Goal: Task Accomplishment & Management: Manage account settings

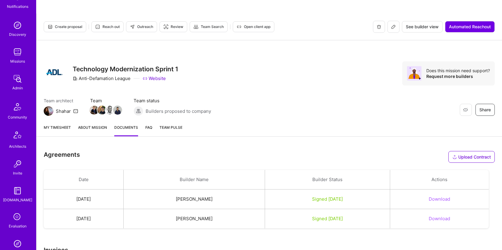
scroll to position [136, 0]
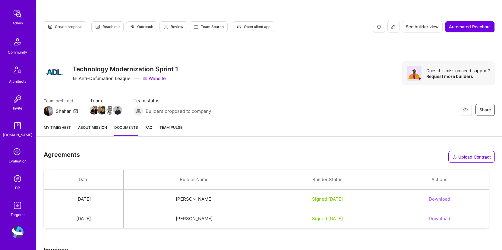
click at [11, 177] on img at bounding box center [17, 179] width 12 height 12
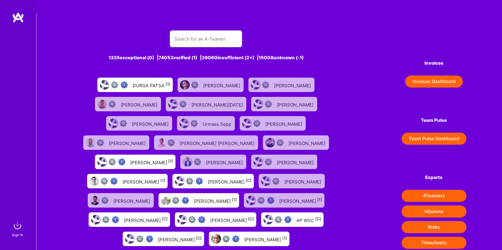
click at [19, 227] on img at bounding box center [17, 226] width 12 height 12
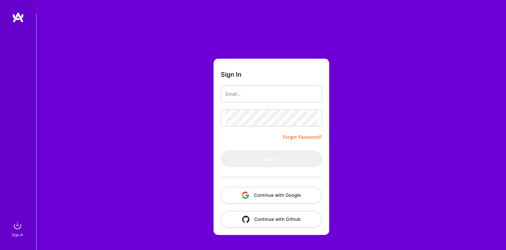
click at [265, 187] on button "Continue with Google" at bounding box center [271, 195] width 101 height 17
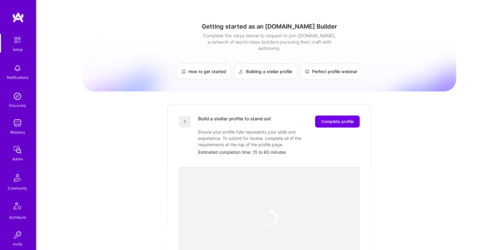
click at [17, 158] on div "Admin" at bounding box center [17, 159] width 11 height 6
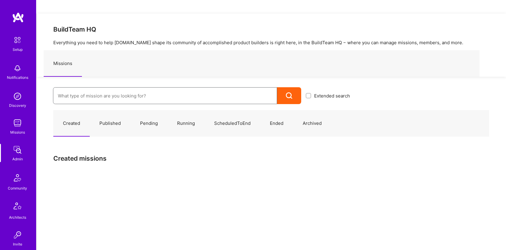
click at [128, 88] on input at bounding box center [165, 95] width 215 height 15
type input "240"
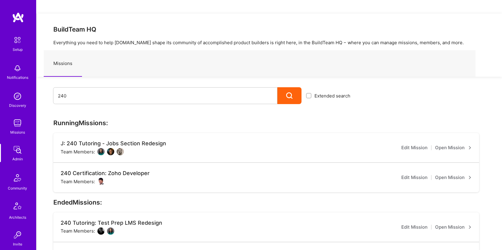
click at [465, 174] on link "Open Mission" at bounding box center [453, 177] width 37 height 7
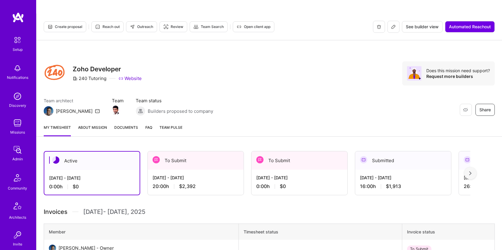
click at [126, 124] on span "Documents" at bounding box center [126, 127] width 24 height 6
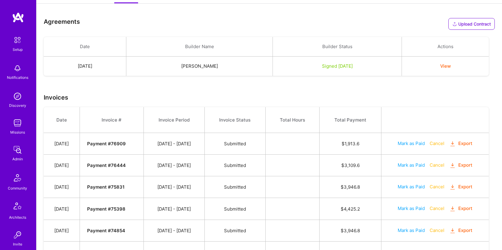
scroll to position [102, 0]
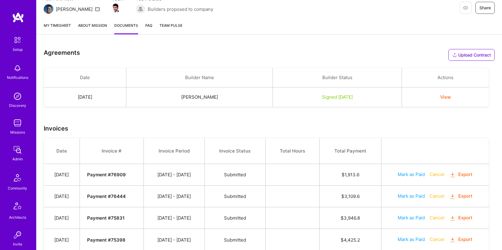
click at [450, 94] on button "View" at bounding box center [445, 97] width 11 height 6
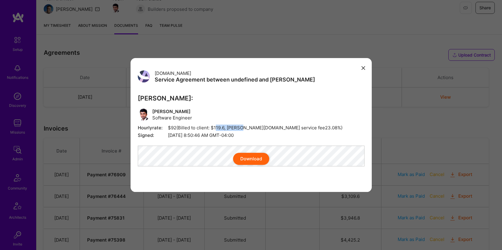
drag, startPoint x: 216, startPoint y: 125, endPoint x: 243, endPoint y: 125, distance: 26.8
click at [243, 125] on span "Hourly rate: $92 (Billed to client: $ 119.6 , A.Team service fee 23.08 %)" at bounding box center [251, 128] width 227 height 6
click at [267, 125] on span "Hourly rate: $92 (Billed to client: $ 119.6 , A.Team service fee 23.08 %)" at bounding box center [251, 128] width 227 height 6
click at [362, 66] on icon "modal" at bounding box center [363, 68] width 4 height 4
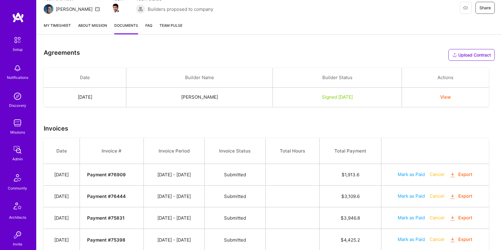
click at [18, 150] on img at bounding box center [17, 150] width 12 height 12
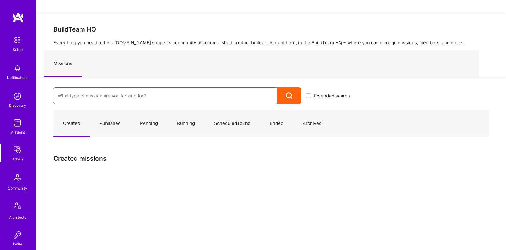
click at [163, 88] on input at bounding box center [165, 95] width 215 height 15
paste input "ADL: Technology Modernization Sprint 1 | Full-Stack Developer"
drag, startPoint x: 222, startPoint y: 82, endPoint x: 143, endPoint y: 80, distance: 78.1
click at [143, 88] on input "ADL: Technology Modernization Sprint 1 | Full-Stack Developer" at bounding box center [165, 95] width 215 height 15
type input "ADL: Technology Modernization Sprint 1"
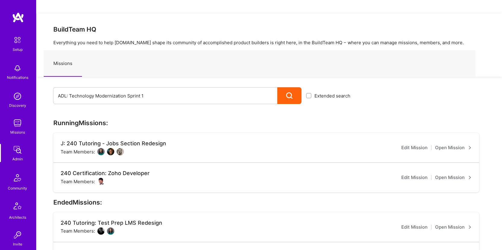
click at [292, 87] on div at bounding box center [289, 95] width 24 height 17
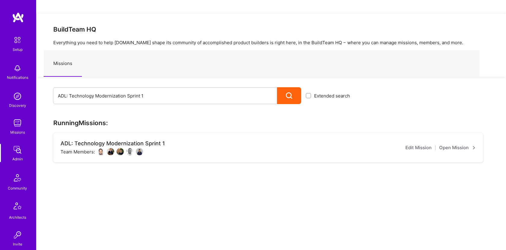
click at [461, 144] on link "Open Mission" at bounding box center [457, 147] width 37 height 7
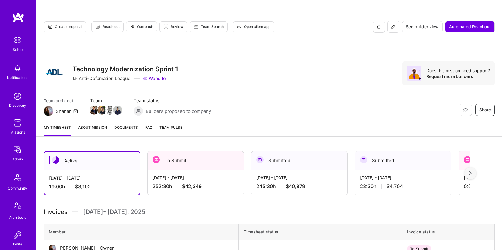
click at [140, 120] on div "My timesheet About Mission Documents FAQ Team Pulse" at bounding box center [268, 128] width 465 height 17
click at [134, 124] on span "Documents" at bounding box center [126, 127] width 24 height 6
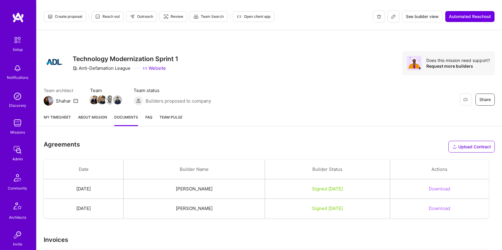
scroll to position [136, 0]
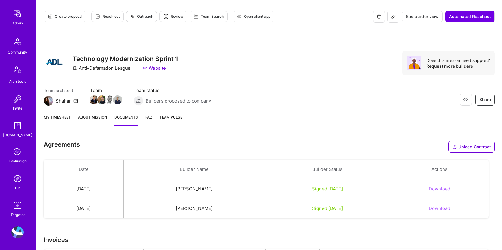
click at [21, 179] on link "DB" at bounding box center [17, 182] width 37 height 18
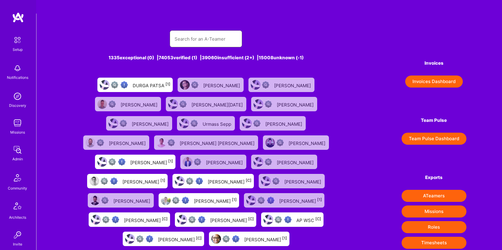
click at [195, 31] on input "text" at bounding box center [206, 38] width 63 height 15
paste input "[PERSON_NAME]"
type input "[PERSON_NAME]"
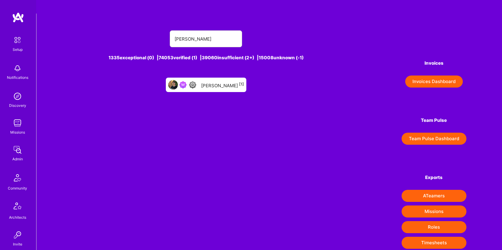
click at [213, 81] on div "Omer Hochman [1]" at bounding box center [222, 85] width 43 height 8
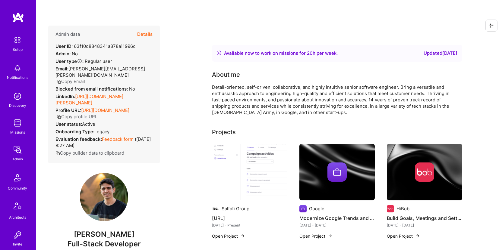
click at [146, 26] on button "Details" at bounding box center [144, 34] width 15 height 17
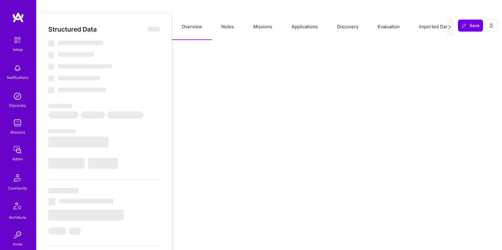
click at [261, 14] on button "Missions" at bounding box center [263, 27] width 38 height 27
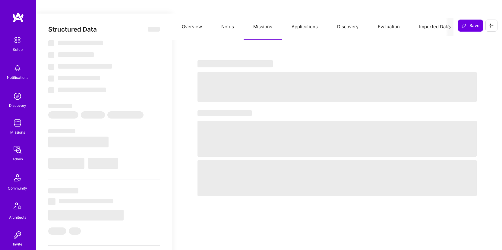
select select "Right Now"
select select "5"
select select "3"
select select "6"
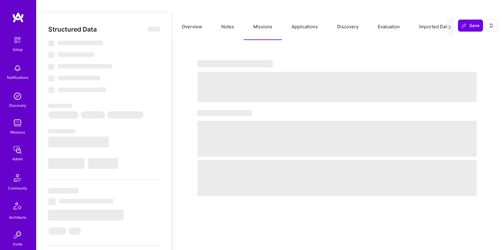
select select "CH"
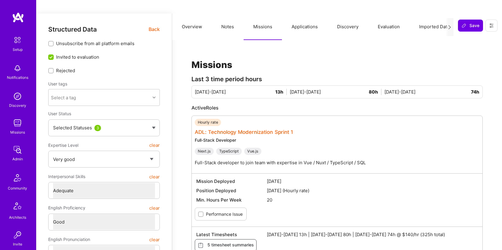
click at [222, 129] on link "ADL: Technology Modernization Sprint 1" at bounding box center [244, 132] width 98 height 6
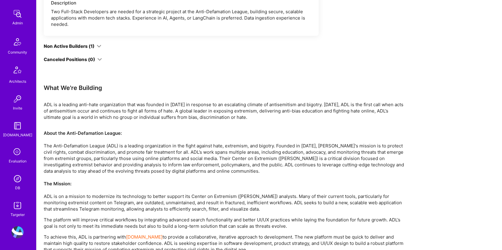
scroll to position [781, 0]
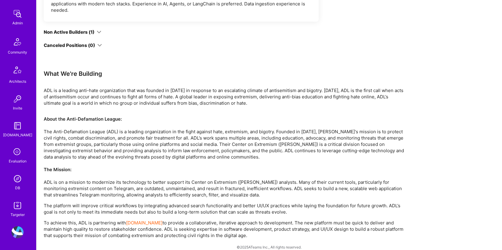
click at [21, 181] on link "DB" at bounding box center [17, 182] width 37 height 18
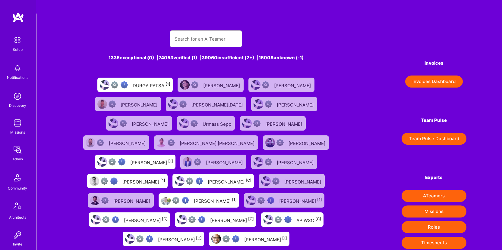
click at [11, 124] on img at bounding box center [17, 123] width 12 height 12
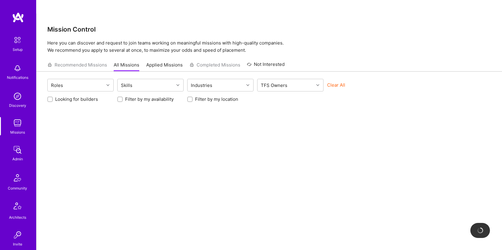
click at [12, 148] on img at bounding box center [17, 150] width 12 height 12
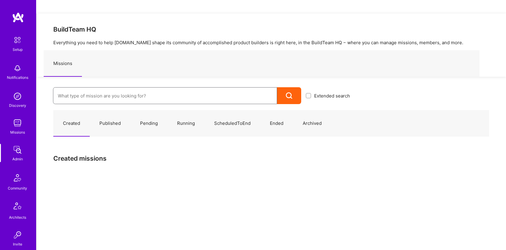
click at [127, 88] on input at bounding box center [165, 95] width 215 height 15
paste input "[PERSON_NAME]"
click at [124, 88] on input "[PERSON_NAME]" at bounding box center [165, 95] width 215 height 15
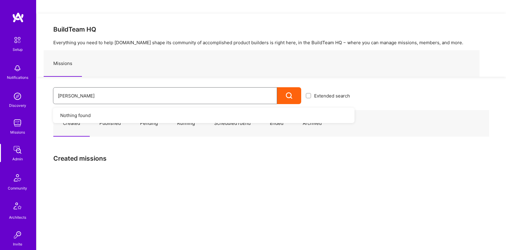
click at [124, 88] on input "[PERSON_NAME]" at bounding box center [165, 95] width 215 height 15
paste input "ADL: Technology Modernization Sprint 1 | Full-Stack Developer"
type input "ADL: Technology Modernization Sprint 1 | Full-Stack Developer"
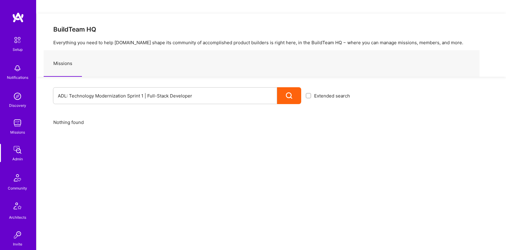
click at [296, 87] on div at bounding box center [289, 95] width 24 height 17
click at [293, 87] on div at bounding box center [289, 95] width 24 height 17
click at [294, 87] on div at bounding box center [289, 95] width 24 height 17
click at [210, 88] on input "ADL: Technology Modernization Sprint" at bounding box center [165, 95] width 215 height 15
click at [292, 93] on icon at bounding box center [289, 96] width 7 height 7
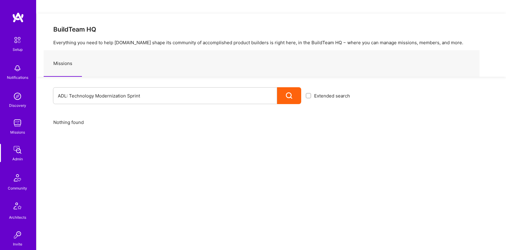
click at [17, 160] on div "Admin" at bounding box center [17, 159] width 11 height 6
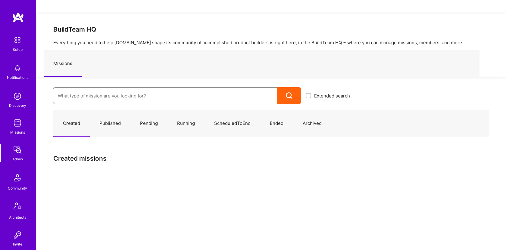
click at [125, 88] on input at bounding box center [165, 95] width 215 height 15
click at [126, 88] on input at bounding box center [165, 95] width 215 height 15
paste input "ADL: Technology Modernization Sprint 1 | Full-Stack Developer"
drag, startPoint x: 207, startPoint y: 80, endPoint x: 145, endPoint y: 84, distance: 62.8
click at [145, 88] on input "ADL: Technology Modernization Sprint 1 | Full-Stack Developer" at bounding box center [165, 95] width 215 height 15
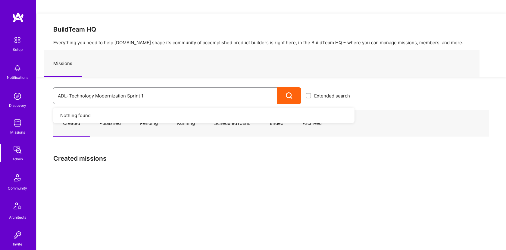
type input "ADL: Technology Modernization Sprint 1"
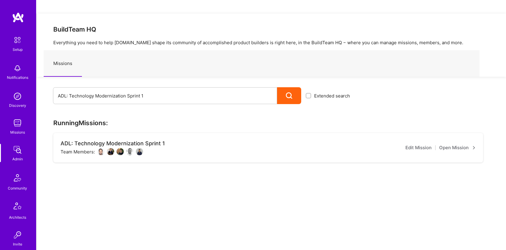
click at [290, 93] on icon at bounding box center [289, 96] width 7 height 7
click at [128, 140] on div "ADL: Technology Modernization Sprint 1" at bounding box center [113, 143] width 105 height 7
click at [458, 144] on link "Open Mission" at bounding box center [457, 147] width 37 height 7
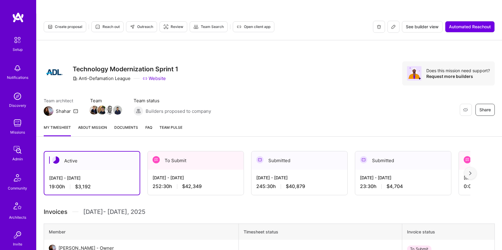
click at [136, 124] on span "Documents" at bounding box center [126, 127] width 24 height 6
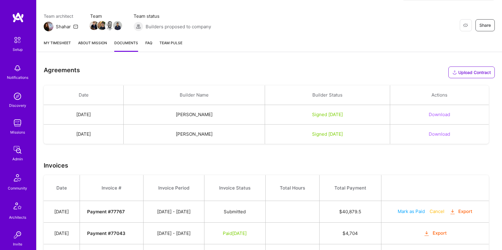
scroll to position [173, 0]
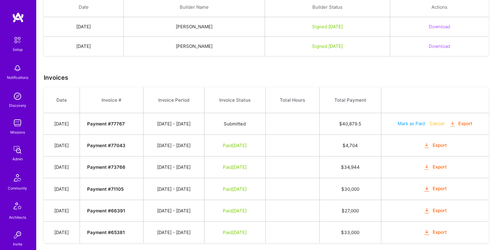
click at [15, 153] on img at bounding box center [17, 150] width 12 height 12
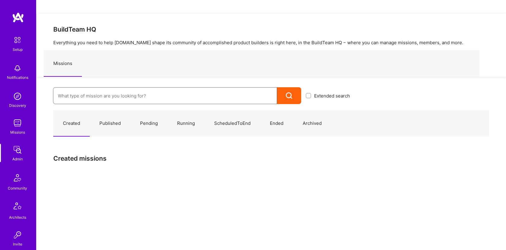
click at [120, 88] on input at bounding box center [165, 95] width 215 height 15
paste input "AI Trader: AI Trading Platform | Software Engineer"
drag, startPoint x: 196, startPoint y: 80, endPoint x: 121, endPoint y: 80, distance: 74.7
click at [121, 88] on input "AI Trader: AI Trading Platform | Software Engineer" at bounding box center [165, 95] width 215 height 15
type input "AI Trader: AI Trading Platform"
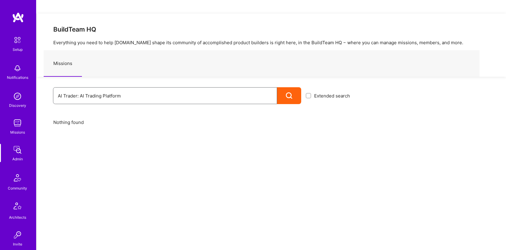
click at [206, 88] on input "AI Trader: AI Trading Platform" at bounding box center [165, 95] width 215 height 15
click at [291, 93] on icon at bounding box center [289, 96] width 7 height 7
click at [130, 88] on input "AI Trader: AI Trading Platform" at bounding box center [165, 95] width 215 height 15
click at [131, 88] on input "AI Trader: AI Trading Platform" at bounding box center [165, 95] width 215 height 15
drag, startPoint x: 127, startPoint y: 81, endPoint x: 80, endPoint y: 82, distance: 47.3
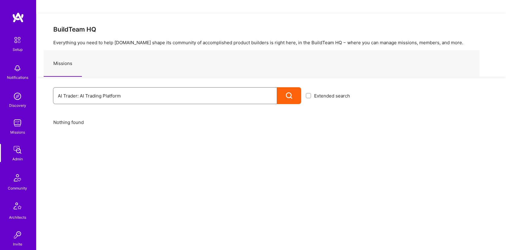
click at [80, 88] on input "AI Trader: AI Trading Platform" at bounding box center [165, 95] width 215 height 15
click at [294, 87] on div at bounding box center [289, 95] width 24 height 17
click at [166, 88] on input "AI Trader" at bounding box center [165, 95] width 215 height 15
click at [293, 87] on div at bounding box center [289, 95] width 24 height 17
click at [131, 88] on input "AI Trader" at bounding box center [165, 95] width 215 height 15
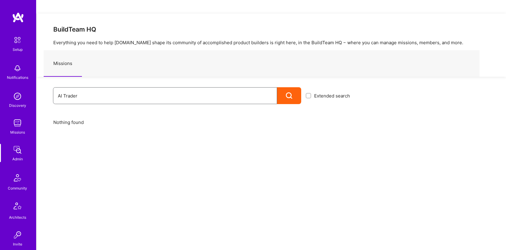
click at [131, 88] on input "AI Trader" at bounding box center [165, 95] width 215 height 15
paste input "-Powered LegalFintech Platform: [PERSON_NAME] | Solution Architect"
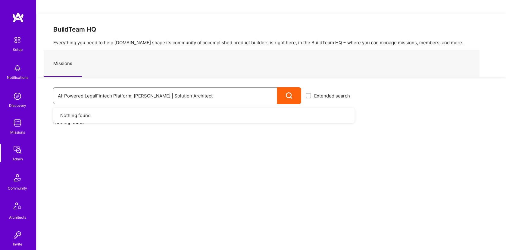
drag, startPoint x: 226, startPoint y: 77, endPoint x: 172, endPoint y: 83, distance: 54.1
click at [167, 88] on input "AI-Powered LegalFintech Platform: [PERSON_NAME] | Solution Architect" at bounding box center [165, 95] width 215 height 15
click at [207, 88] on input "AI-Powered LegalFintech Platform: [PERSON_NAME] | Solution Architect" at bounding box center [165, 95] width 215 height 15
drag, startPoint x: 208, startPoint y: 83, endPoint x: 144, endPoint y: 83, distance: 64.5
click at [143, 88] on input "AI-Powered LegalFintech Platform: [PERSON_NAME] | Solution Architect" at bounding box center [165, 95] width 215 height 15
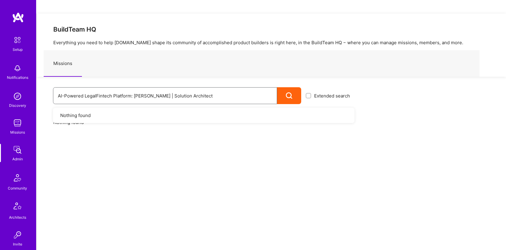
click at [146, 88] on input "AI-Powered LegalFintech Platform: [PERSON_NAME] | Solution Architect" at bounding box center [165, 95] width 215 height 15
click at [204, 88] on input "AI-Powered LegalFintech Platform: [PERSON_NAME] | Solution Architect" at bounding box center [165, 95] width 215 height 15
click at [291, 93] on icon at bounding box center [289, 96] width 7 height 7
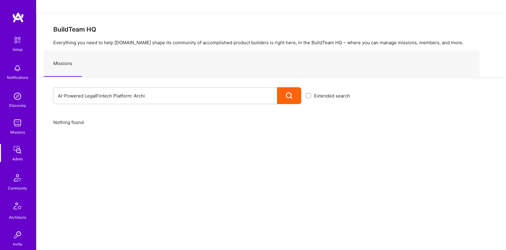
click at [284, 87] on div at bounding box center [289, 95] width 24 height 17
click at [105, 88] on input "AI-Powered LegalFintech Platform: Archi" at bounding box center [165, 95] width 215 height 15
drag, startPoint x: 165, startPoint y: 83, endPoint x: 83, endPoint y: 80, distance: 81.8
click at [83, 88] on input "AI-Powered LegalFintech Platform: Archi" at bounding box center [165, 95] width 215 height 15
click at [296, 87] on div at bounding box center [289, 95] width 24 height 17
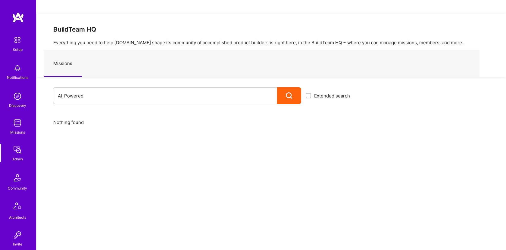
click at [291, 93] on icon at bounding box center [289, 96] width 7 height 7
click at [177, 88] on input "AI-Powered" at bounding box center [165, 95] width 215 height 15
click at [142, 88] on input "AI-Powered" at bounding box center [165, 95] width 215 height 15
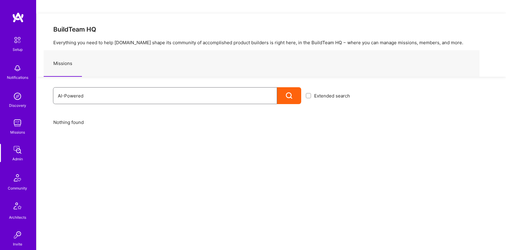
paste input "ldea: Transforming Behavior Change Thro | Back-End Developer"
drag, startPoint x: 139, startPoint y: 80, endPoint x: 212, endPoint y: 80, distance: 73.2
click at [212, 88] on input "Aldea: Transforming Behavior Change Thro | Back-End Developer" at bounding box center [165, 95] width 215 height 15
drag, startPoint x: 207, startPoint y: 81, endPoint x: 138, endPoint y: 81, distance: 68.7
click at [138, 88] on input "Aldea: Transforming Behavior Change Thro | Back-End Developer" at bounding box center [165, 95] width 215 height 15
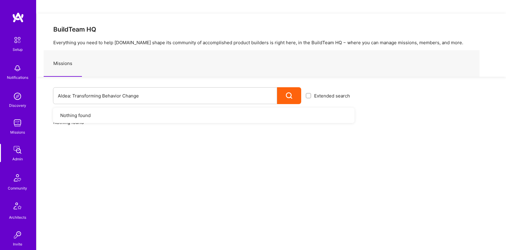
click at [293, 87] on div at bounding box center [289, 95] width 24 height 17
drag, startPoint x: 160, startPoint y: 88, endPoint x: 70, endPoint y: 83, distance: 89.6
click at [70, 88] on input "Aldea: Transforming Behavior Change" at bounding box center [165, 95] width 215 height 15
click at [290, 93] on icon at bounding box center [289, 96] width 7 height 7
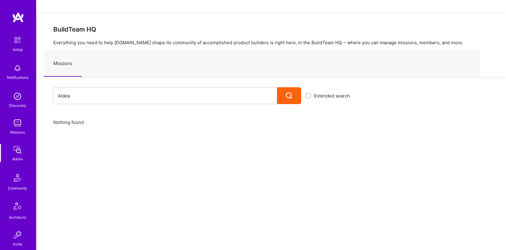
click at [288, 87] on div at bounding box center [289, 95] width 24 height 17
click at [124, 88] on input "Aldea" at bounding box center [165, 95] width 215 height 15
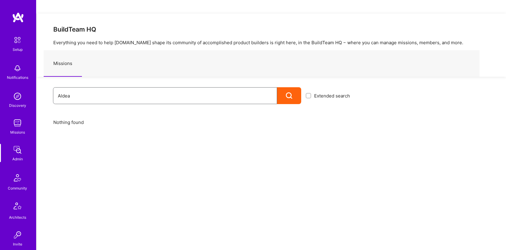
paste input ": Transforming Behavior Change Thro | Software Engineer"
click at [209, 88] on input "Aldea: Transforming Behavior Change Thro | Software Engineer" at bounding box center [165, 95] width 215 height 15
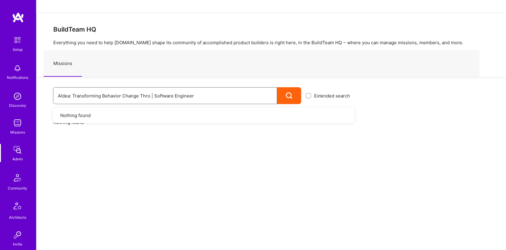
paste input "LTAS AI: Team for API integrations + AI | Product Design"
drag, startPoint x: 218, startPoint y: 84, endPoint x: 80, endPoint y: 80, distance: 138.7
click at [80, 88] on input "ALTAS AI: Team for API integrations + AI | Product Designer" at bounding box center [165, 95] width 215 height 15
click at [150, 88] on input "ALTAS AI:" at bounding box center [165, 95] width 215 height 15
type input "ALTAS AI"
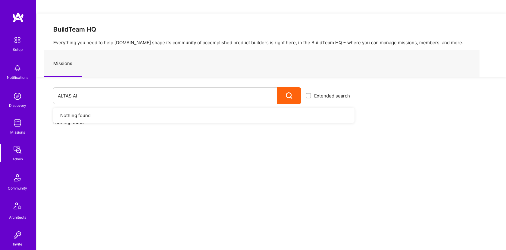
click at [14, 150] on img at bounding box center [17, 150] width 12 height 12
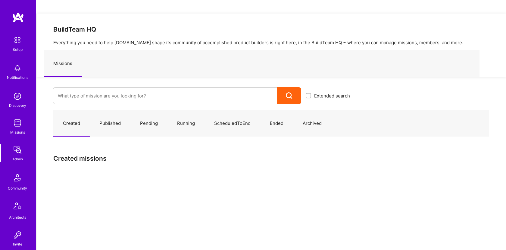
click at [14, 150] on img at bounding box center [17, 150] width 12 height 12
click at [102, 88] on input at bounding box center [165, 95] width 215 height 15
paste input "ALTAS AI: Team for API integrations + AI | Product Designer"
drag, startPoint x: 199, startPoint y: 82, endPoint x: 145, endPoint y: 83, distance: 53.4
click at [145, 88] on input "ALTAS AI: Team for API integrations + AI | Product Designer" at bounding box center [165, 95] width 215 height 15
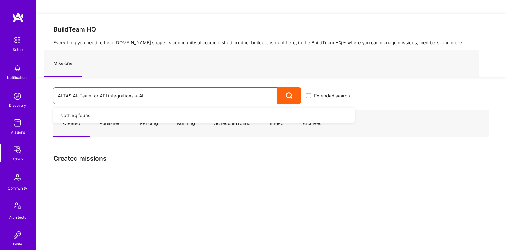
type input "ALTAS AI: Team for API integrations + AI"
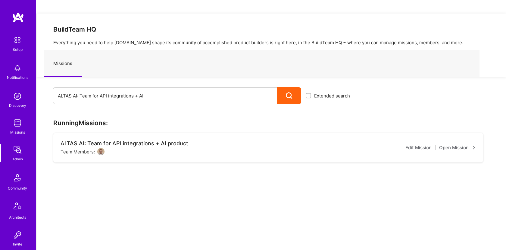
click at [462, 144] on link "Open Mission" at bounding box center [457, 147] width 37 height 7
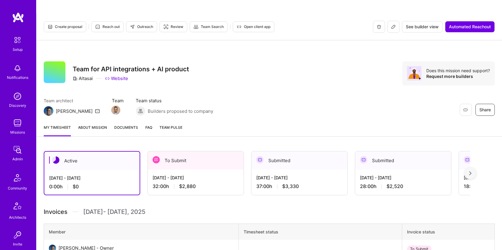
click at [130, 124] on span "Documents" at bounding box center [126, 127] width 24 height 6
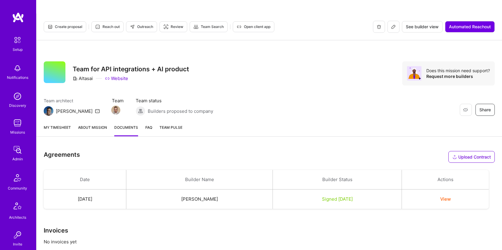
scroll to position [0, 0]
click at [450, 196] on button "View" at bounding box center [445, 199] width 11 height 6
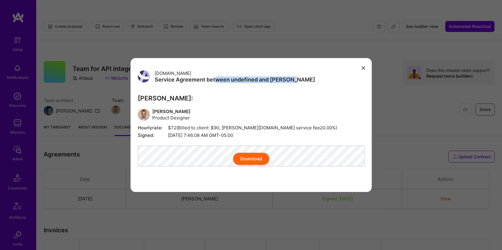
drag, startPoint x: 303, startPoint y: 74, endPoint x: 216, endPoint y: 73, distance: 87.1
click at [216, 73] on div "[DOMAIN_NAME] Service Agreement between undefined and [PERSON_NAME]" at bounding box center [251, 76] width 227 height 13
click at [285, 86] on div "[DOMAIN_NAME] Service Agreement between undefined and [PERSON_NAME] [PERSON_NAM…" at bounding box center [251, 125] width 241 height 134
click at [250, 165] on button "Download" at bounding box center [251, 159] width 36 height 12
click at [362, 67] on button "modal" at bounding box center [363, 68] width 7 height 10
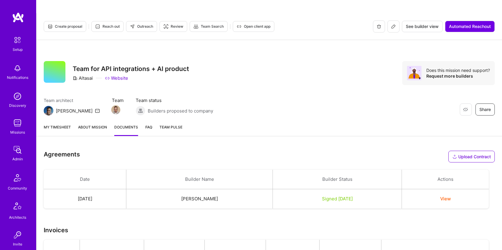
click at [17, 125] on img at bounding box center [17, 123] width 12 height 12
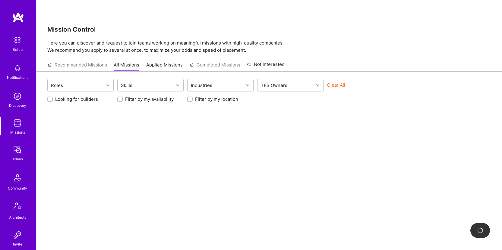
click at [18, 127] on img at bounding box center [17, 123] width 12 height 12
click at [17, 152] on img at bounding box center [17, 150] width 12 height 12
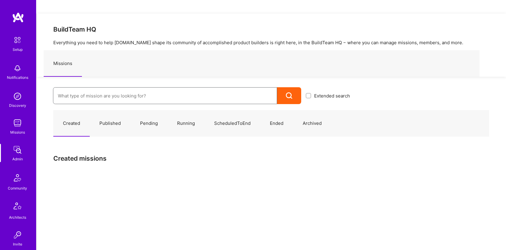
click at [92, 88] on input at bounding box center [165, 95] width 215 height 15
paste input "Anguleris: BIMsmart AI MVP | AI Engineer"
drag, startPoint x: 175, startPoint y: 83, endPoint x: 117, endPoint y: 84, distance: 57.9
click at [117, 88] on input "Anguleris: BIMsmart AI MVP | AI Engineer" at bounding box center [165, 95] width 215 height 15
type input "Anguleris: BIMsmart AI MVP"
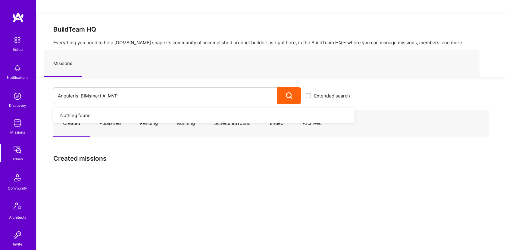
click at [280, 87] on div at bounding box center [289, 95] width 24 height 17
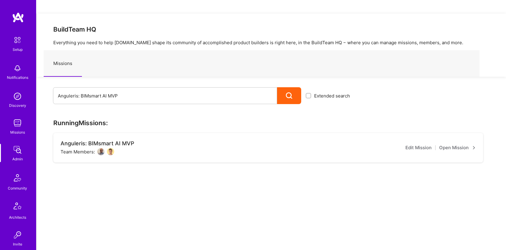
click at [111, 140] on div "Anguleris: BIMsmart AI MVP" at bounding box center [98, 143] width 74 height 7
click at [460, 144] on link "Open Mission" at bounding box center [457, 147] width 37 height 7
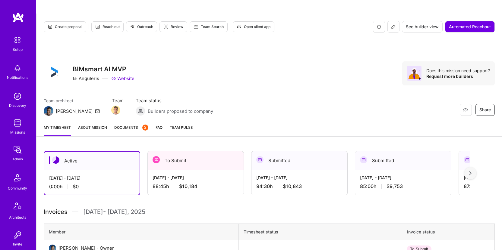
click at [115, 124] on span "Documents 2" at bounding box center [131, 127] width 34 height 6
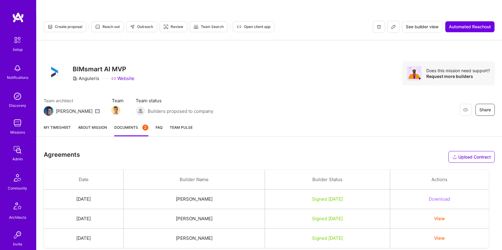
click at [436, 196] on button "Download" at bounding box center [439, 199] width 21 height 6
click at [444, 196] on button "Download" at bounding box center [439, 199] width 21 height 6
click at [458, 229] on td "View" at bounding box center [439, 239] width 99 height 20
click at [451, 229] on td "View" at bounding box center [439, 239] width 99 height 20
click at [443, 235] on button "View" at bounding box center [439, 238] width 11 height 6
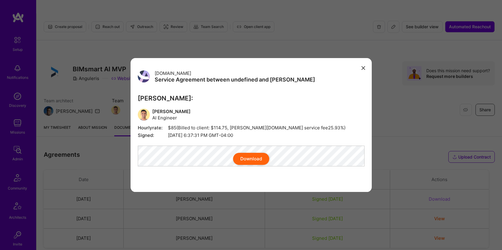
click at [195, 157] on div "Download" at bounding box center [251, 159] width 227 height 12
click at [250, 162] on button "Download" at bounding box center [251, 159] width 36 height 12
click at [18, 117] on div "[DOMAIN_NAME] Service Agreement between undefined and [PERSON_NAME] [PERSON_NAM…" at bounding box center [251, 125] width 502 height 250
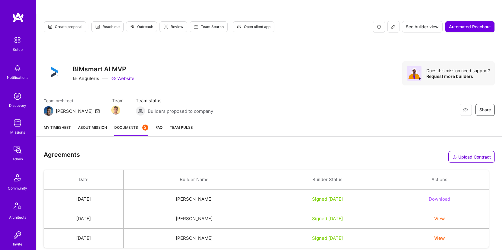
click at [22, 151] on link "Admin" at bounding box center [17, 153] width 37 height 18
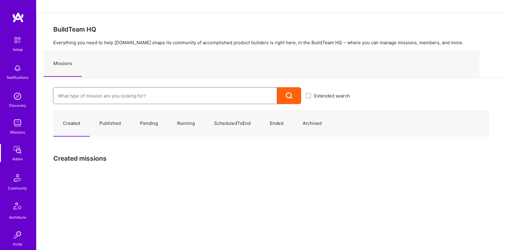
click at [116, 88] on input at bounding box center [165, 95] width 215 height 15
paste input "AnyTeam"
type input "AnyTeam"
click at [288, 93] on icon at bounding box center [289, 96] width 7 height 7
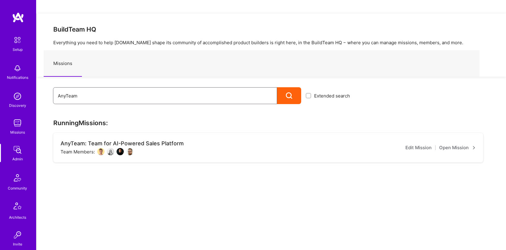
click at [104, 88] on input "AnyTeam" at bounding box center [165, 95] width 215 height 15
paste input ": Team for AI-Powered Sales Platf | AI Engineer"
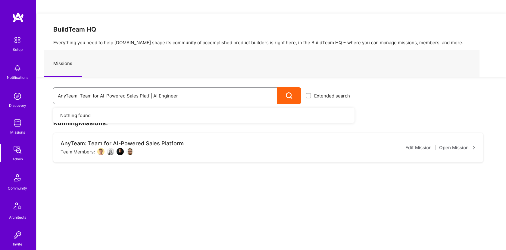
drag, startPoint x: 198, startPoint y: 82, endPoint x: 147, endPoint y: 80, distance: 51.0
click at [147, 88] on input "AnyTeam: Team for AI-Powered Sales Platf | AI Engineer" at bounding box center [165, 95] width 215 height 15
click at [294, 87] on div at bounding box center [289, 95] width 24 height 17
click at [293, 87] on div at bounding box center [289, 95] width 24 height 17
click at [173, 88] on input "AnyTeam: Team for AI-Powered Sales Plat" at bounding box center [165, 95] width 215 height 15
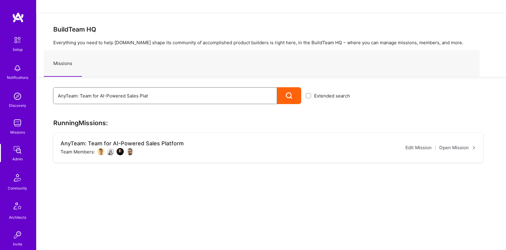
click at [173, 88] on input "AnyTeam: Team for AI-Powered Sales Plat" at bounding box center [165, 95] width 215 height 15
paste input "form"
type input "AnyTeam: Team for AI-Powered Sales Platform"
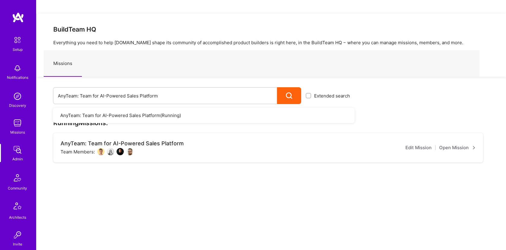
click at [458, 144] on link "Open Mission" at bounding box center [457, 147] width 37 height 7
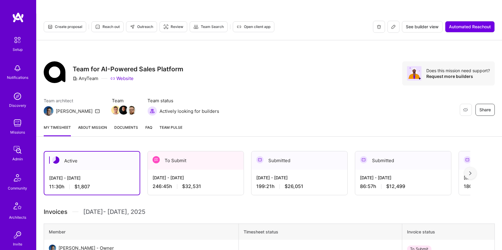
click at [124, 124] on span "Documents" at bounding box center [126, 127] width 24 height 6
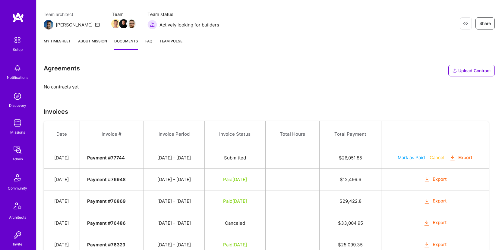
scroll to position [25, 0]
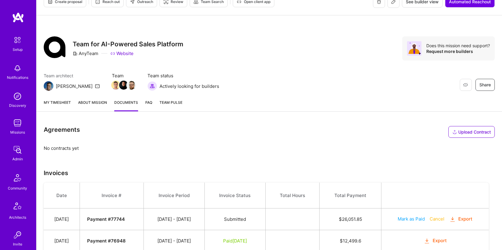
click at [16, 150] on img at bounding box center [17, 150] width 12 height 12
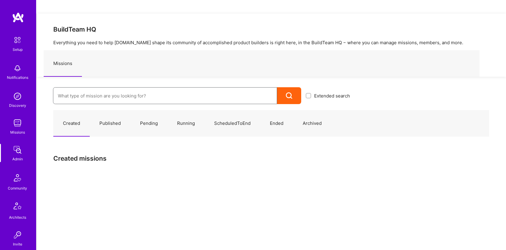
click at [95, 88] on input at bounding box center [165, 95] width 215 height 15
paste input "Apprentice: Dev Extension 2"
type input "Apprentice: Dev Extension 2"
click at [282, 87] on div at bounding box center [289, 95] width 24 height 17
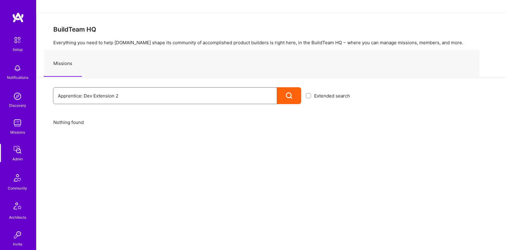
click at [180, 88] on input "Apprentice: Dev Extension 2" at bounding box center [165, 95] width 215 height 15
click at [288, 93] on icon at bounding box center [289, 96] width 7 height 7
click at [205, 88] on input "Apprentice: Dev Extension 2" at bounding box center [165, 95] width 215 height 15
type input "Apprentice: Dev Extension"
click at [287, 93] on icon at bounding box center [289, 96] width 7 height 7
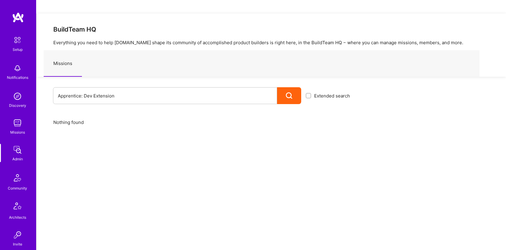
click at [294, 87] on div at bounding box center [289, 95] width 24 height 17
click at [226, 88] on input "Apprentice: Dev Extension" at bounding box center [165, 95] width 215 height 15
click at [229, 88] on input "Apprentice: Dev Extension" at bounding box center [165, 95] width 215 height 15
click at [292, 93] on icon at bounding box center [289, 96] width 7 height 7
click at [287, 87] on div at bounding box center [289, 95] width 24 height 17
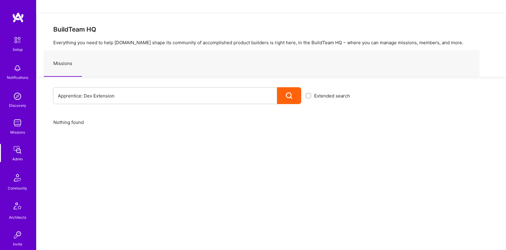
click at [287, 87] on div at bounding box center [289, 95] width 24 height 17
click at [228, 88] on input "Apprentice: Dev Extension" at bounding box center [165, 95] width 215 height 15
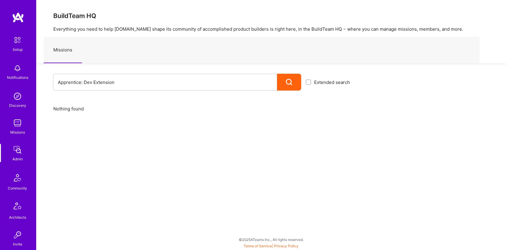
click at [294, 84] on div at bounding box center [289, 82] width 24 height 17
click at [167, 86] on input "Apprentice: Dev Extension" at bounding box center [165, 82] width 215 height 15
